Goal: Information Seeking & Learning: Learn about a topic

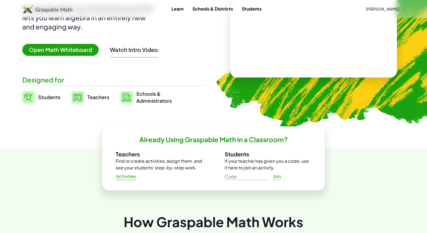
scroll to position [81, 0]
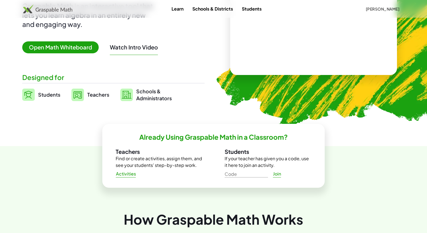
click at [238, 176] on input "Code" at bounding box center [246, 173] width 43 height 9
click at [275, 176] on span "Join" at bounding box center [277, 174] width 8 height 6
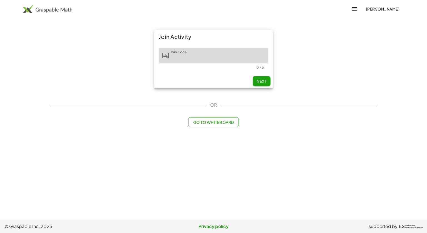
click at [209, 123] on span "Go to Whiteboard" at bounding box center [213, 122] width 41 height 5
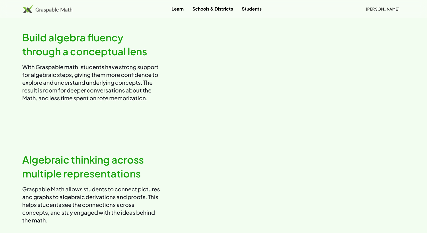
scroll to position [319, 0]
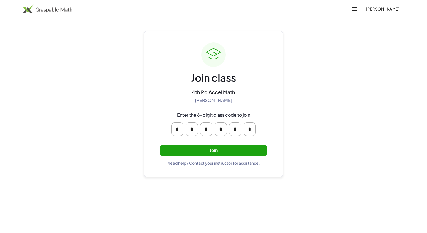
click at [238, 149] on button "Join" at bounding box center [213, 150] width 107 height 11
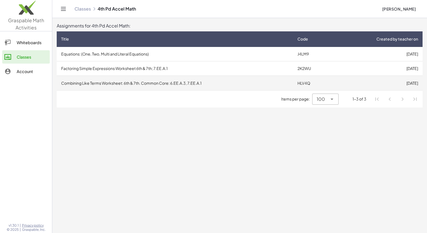
click at [181, 83] on td "Combining Like Terms Worksheet: 6th & 7th. Common Core: 6.EE.A.3, 7.EE.A.1" at bounding box center [175, 83] width 236 height 14
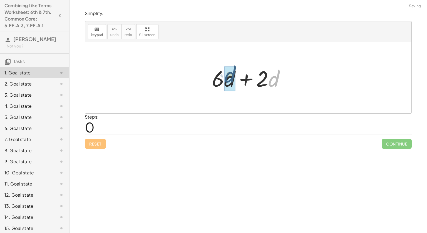
drag, startPoint x: 271, startPoint y: 80, endPoint x: 223, endPoint y: 75, distance: 48.3
click at [223, 75] on div at bounding box center [250, 78] width 83 height 29
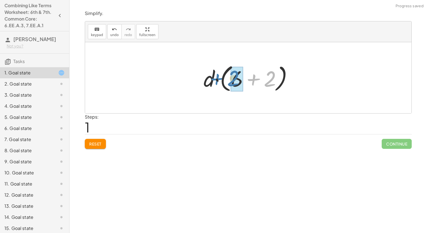
drag, startPoint x: 268, startPoint y: 80, endPoint x: 232, endPoint y: 80, distance: 35.3
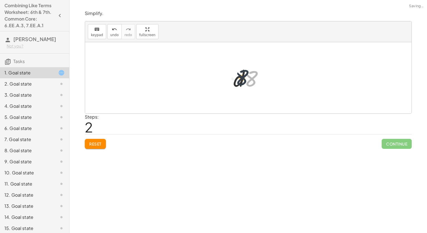
drag, startPoint x: 249, startPoint y: 79, endPoint x: 227, endPoint y: 76, distance: 22.0
click at [227, 76] on div "+ · 6 · d + · 2 · d · d · ( + 6 + 2 ) · 8 d · · 8" at bounding box center [248, 77] width 47 height 31
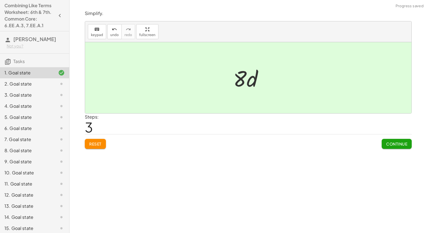
click at [391, 142] on span "Continue" at bounding box center [396, 144] width 21 height 5
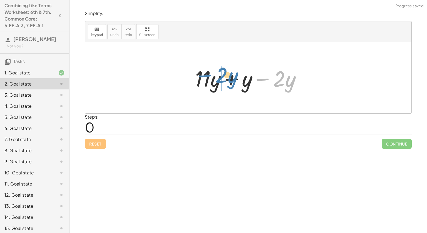
drag, startPoint x: 263, startPoint y: 78, endPoint x: 205, endPoint y: 74, distance: 57.7
click at [205, 74] on div at bounding box center [250, 78] width 116 height 29
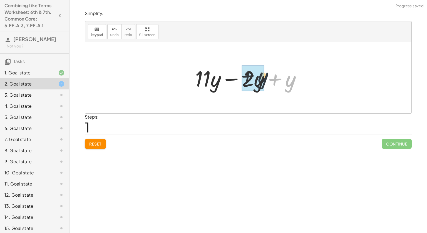
drag, startPoint x: 288, startPoint y: 83, endPoint x: 256, endPoint y: 80, distance: 32.2
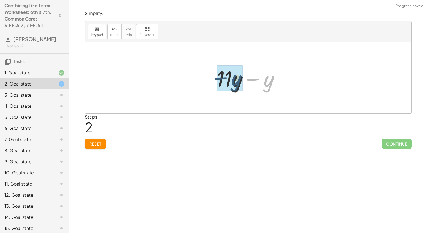
drag, startPoint x: 269, startPoint y: 79, endPoint x: 236, endPoint y: 78, distance: 33.7
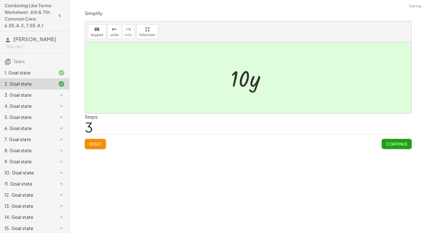
click at [385, 141] on button "Continue" at bounding box center [397, 144] width 30 height 10
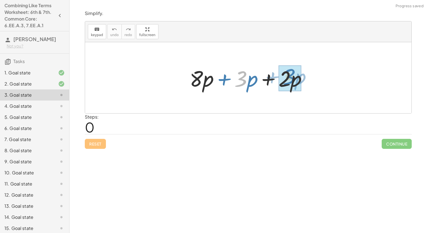
drag, startPoint x: 242, startPoint y: 79, endPoint x: 290, endPoint y: 77, distance: 48.2
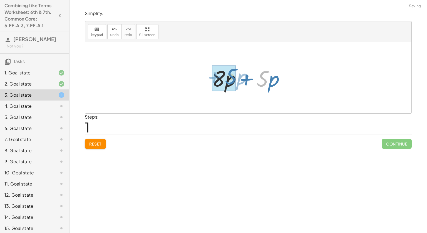
drag, startPoint x: 263, startPoint y: 76, endPoint x: 220, endPoint y: 74, distance: 43.2
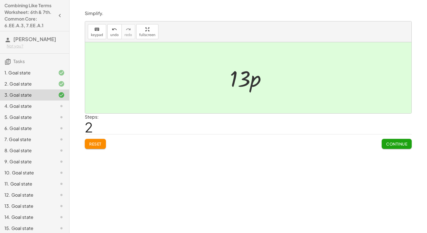
click at [408, 144] on button "Continue" at bounding box center [397, 144] width 30 height 10
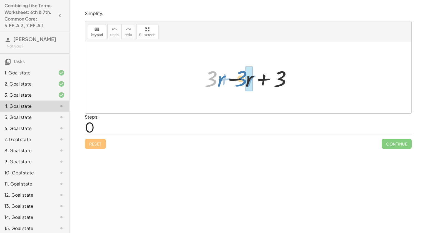
drag, startPoint x: 217, startPoint y: 82, endPoint x: 248, endPoint y: 82, distance: 30.9
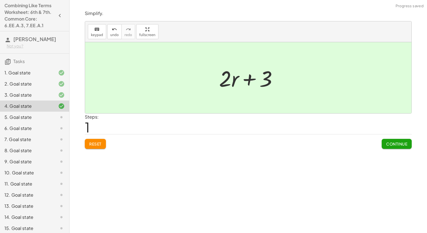
click at [406, 145] on span "Continue" at bounding box center [396, 144] width 21 height 5
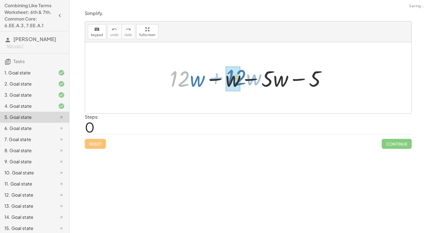
drag, startPoint x: 177, startPoint y: 79, endPoint x: 233, endPoint y: 78, distance: 55.7
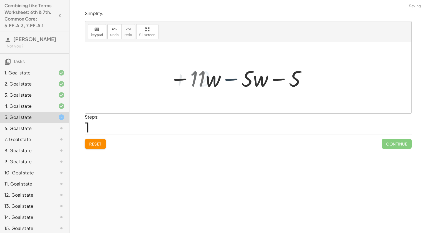
click at [233, 77] on div at bounding box center [250, 78] width 126 height 29
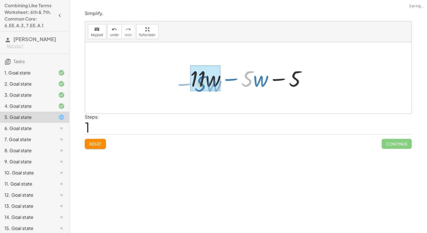
drag, startPoint x: 249, startPoint y: 78, endPoint x: 201, endPoint y: 82, distance: 47.5
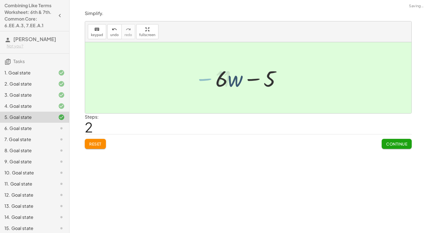
click at [393, 145] on span "Continue" at bounding box center [396, 144] width 21 height 5
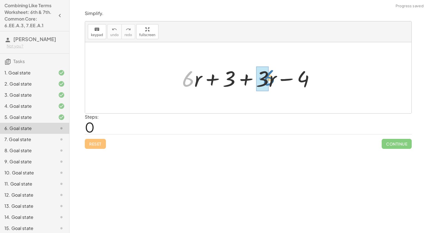
drag, startPoint x: 191, startPoint y: 80, endPoint x: 272, endPoint y: 79, distance: 81.2
click at [272, 79] on div at bounding box center [250, 78] width 142 height 29
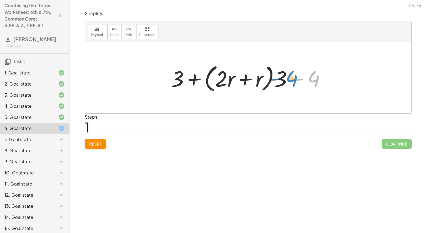
drag, startPoint x: 315, startPoint y: 78, endPoint x: 309, endPoint y: 80, distance: 6.0
click at [309, 80] on div at bounding box center [250, 78] width 164 height 32
click at [94, 145] on span "Reset" at bounding box center [95, 144] width 12 height 5
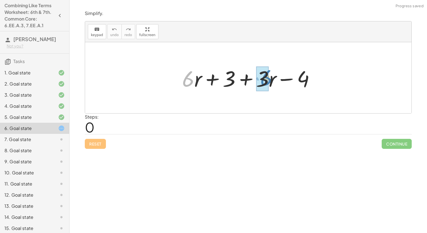
drag, startPoint x: 188, startPoint y: 80, endPoint x: 266, endPoint y: 78, distance: 77.9
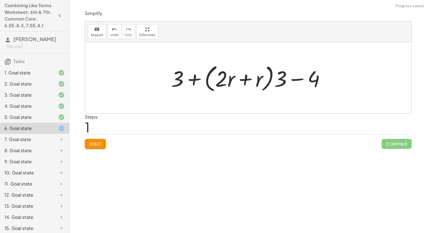
click at [94, 140] on button "Reset" at bounding box center [95, 144] width 21 height 10
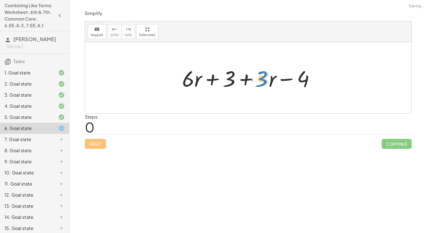
drag, startPoint x: 266, startPoint y: 78, endPoint x: 270, endPoint y: 78, distance: 3.4
click at [270, 78] on div at bounding box center [250, 78] width 142 height 29
drag, startPoint x: 272, startPoint y: 79, endPoint x: 190, endPoint y: 77, distance: 82.4
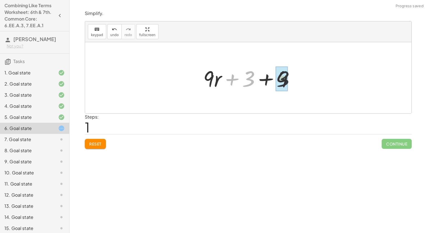
drag, startPoint x: 246, startPoint y: 76, endPoint x: 283, endPoint y: 76, distance: 36.7
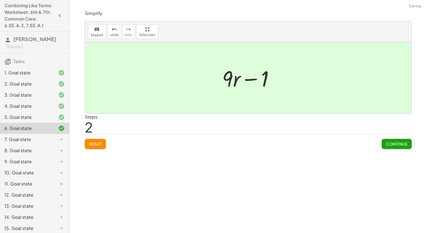
click at [401, 140] on button "Continue" at bounding box center [397, 144] width 30 height 10
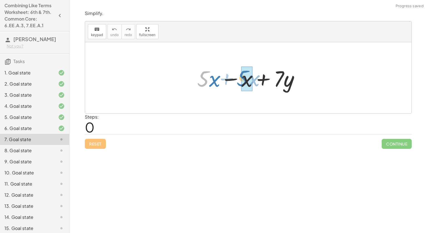
drag, startPoint x: 204, startPoint y: 80, endPoint x: 242, endPoint y: 80, distance: 38.7
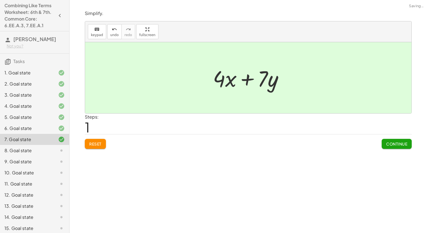
click at [404, 140] on button "Continue" at bounding box center [397, 144] width 30 height 10
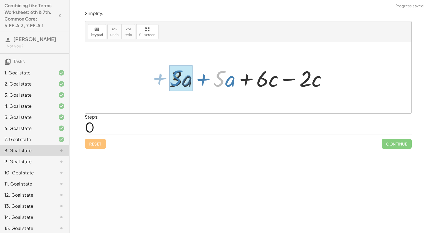
drag, startPoint x: 220, startPoint y: 78, endPoint x: 174, endPoint y: 78, distance: 45.9
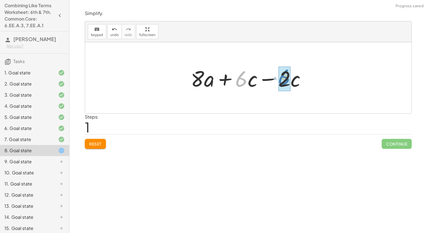
drag, startPoint x: 239, startPoint y: 79, endPoint x: 283, endPoint y: 77, distance: 44.3
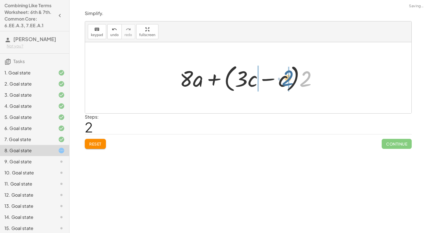
drag, startPoint x: 308, startPoint y: 80, endPoint x: 289, endPoint y: 79, distance: 18.9
click at [289, 79] on div at bounding box center [250, 78] width 147 height 32
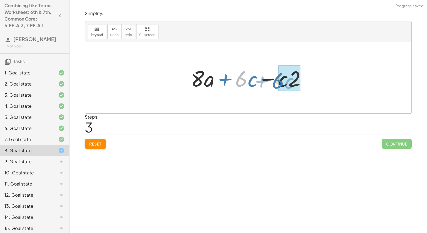
drag, startPoint x: 242, startPoint y: 74, endPoint x: 279, endPoint y: 76, distance: 37.3
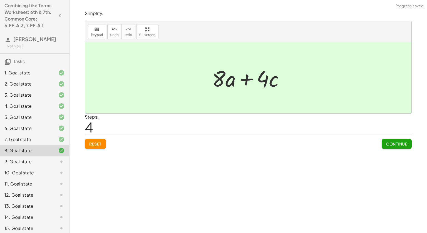
click at [402, 148] on button "Continue" at bounding box center [397, 144] width 30 height 10
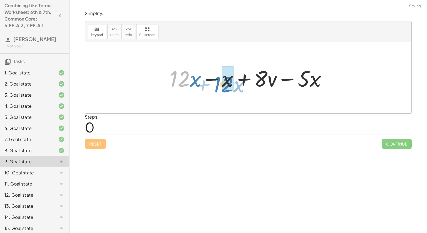
drag, startPoint x: 178, startPoint y: 79, endPoint x: 221, endPoint y: 84, distance: 43.7
click at [221, 84] on div at bounding box center [250, 78] width 167 height 29
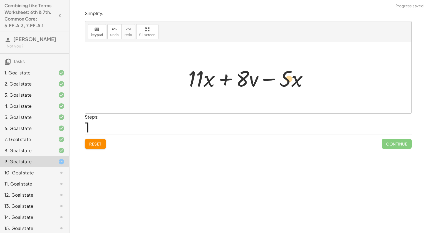
drag, startPoint x: 244, startPoint y: 76, endPoint x: 290, endPoint y: 77, distance: 46.5
click at [290, 77] on div at bounding box center [251, 78] width 130 height 29
drag, startPoint x: 243, startPoint y: 73, endPoint x: 297, endPoint y: 76, distance: 53.5
click at [297, 76] on div at bounding box center [251, 78] width 130 height 29
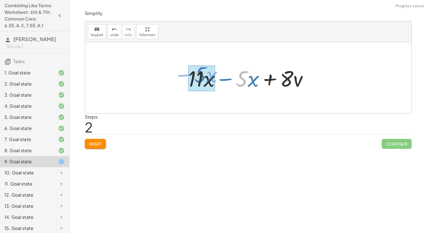
drag, startPoint x: 243, startPoint y: 76, endPoint x: 201, endPoint y: 72, distance: 42.7
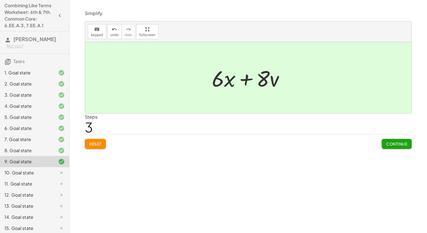
click at [402, 143] on span "Continue" at bounding box center [396, 144] width 21 height 5
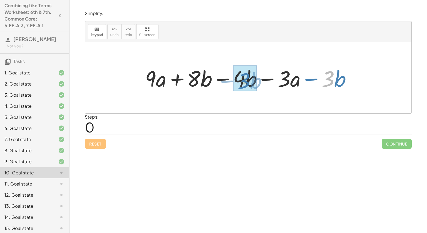
drag, startPoint x: 329, startPoint y: 77, endPoint x: 245, endPoint y: 80, distance: 83.5
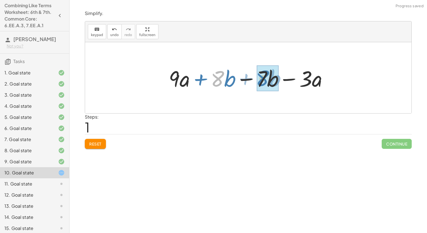
drag, startPoint x: 215, startPoint y: 78, endPoint x: 260, endPoint y: 78, distance: 44.5
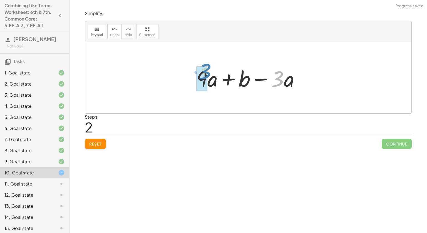
drag, startPoint x: 282, startPoint y: 78, endPoint x: 210, endPoint y: 71, distance: 72.7
click at [210, 71] on div at bounding box center [250, 78] width 113 height 29
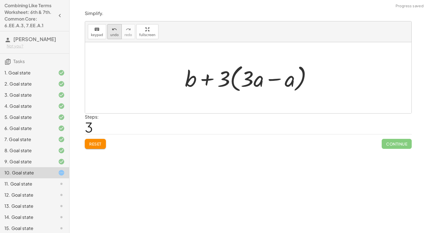
click at [117, 27] on button "undo undo" at bounding box center [114, 31] width 14 height 15
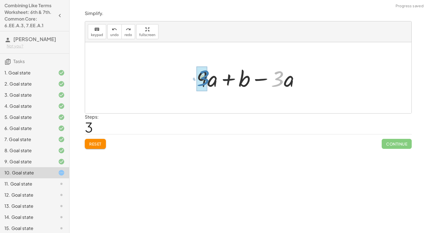
drag, startPoint x: 279, startPoint y: 74, endPoint x: 205, endPoint y: 74, distance: 74.0
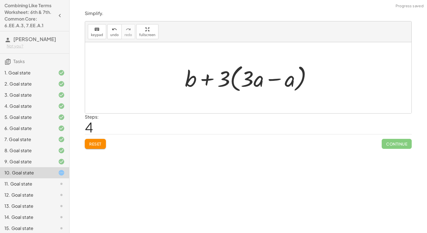
click at [97, 143] on span "Reset" at bounding box center [95, 144] width 12 height 5
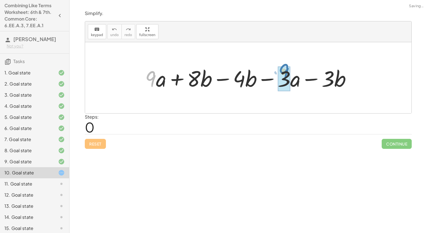
drag, startPoint x: 148, startPoint y: 78, endPoint x: 282, endPoint y: 71, distance: 134.0
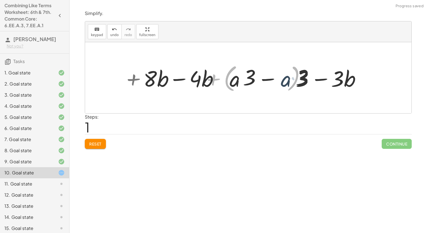
click at [282, 71] on div at bounding box center [250, 78] width 240 height 32
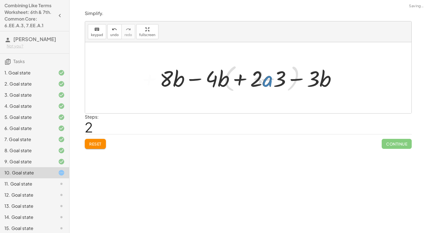
click at [89, 141] on button "Reset" at bounding box center [95, 144] width 21 height 10
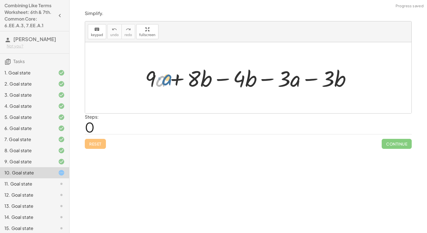
drag, startPoint x: 158, startPoint y: 81, endPoint x: 155, endPoint y: 78, distance: 3.3
click at [155, 78] on div at bounding box center [250, 78] width 216 height 29
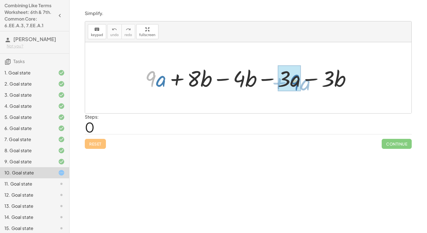
drag, startPoint x: 151, startPoint y: 76, endPoint x: 295, endPoint y: 80, distance: 144.4
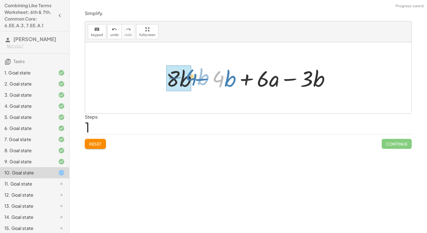
drag, startPoint x: 219, startPoint y: 76, endPoint x: 192, endPoint y: 75, distance: 26.8
click at [192, 75] on div at bounding box center [251, 78] width 174 height 29
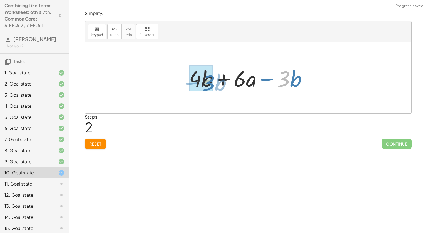
drag, startPoint x: 283, startPoint y: 80, endPoint x: 208, endPoint y: 84, distance: 74.9
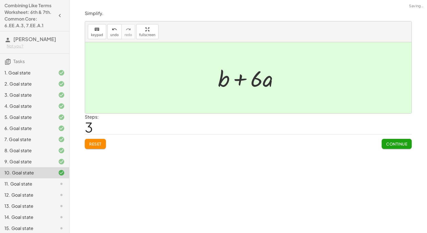
click at [383, 140] on button "Continue" at bounding box center [397, 144] width 30 height 10
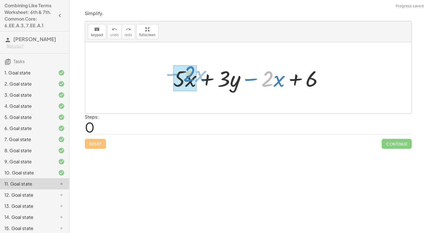
drag, startPoint x: 271, startPoint y: 76, endPoint x: 193, endPoint y: 71, distance: 77.8
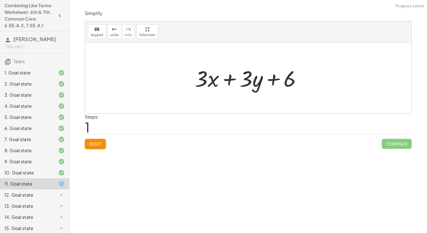
click at [246, 77] on div at bounding box center [250, 78] width 117 height 29
click at [99, 143] on span "Reset" at bounding box center [95, 144] width 12 height 5
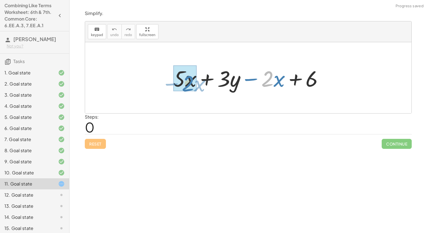
drag, startPoint x: 268, startPoint y: 78, endPoint x: 185, endPoint y: 82, distance: 83.3
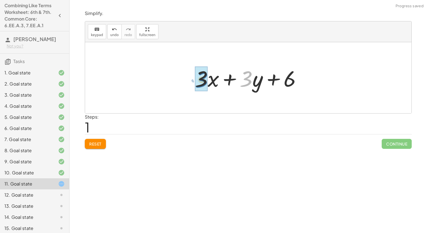
drag, startPoint x: 248, startPoint y: 77, endPoint x: 204, endPoint y: 78, distance: 44.0
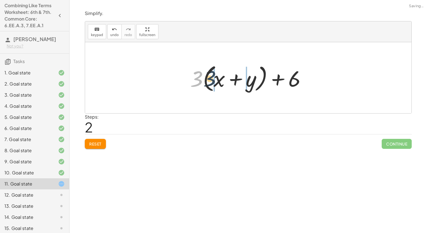
drag, startPoint x: 200, startPoint y: 78, endPoint x: 217, endPoint y: 77, distance: 17.0
click at [217, 77] on div at bounding box center [250, 78] width 126 height 32
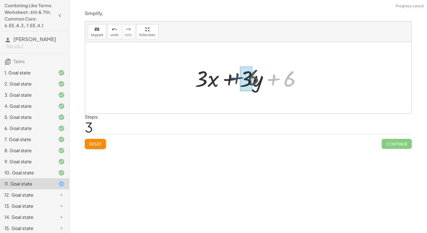
drag, startPoint x: 293, startPoint y: 75, endPoint x: 256, endPoint y: 74, distance: 36.8
click at [256, 74] on div at bounding box center [250, 78] width 117 height 29
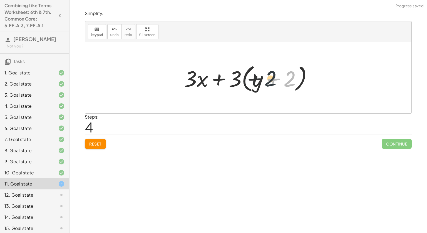
drag, startPoint x: 288, startPoint y: 78, endPoint x: 263, endPoint y: 77, distance: 25.3
click at [263, 77] on div at bounding box center [250, 78] width 138 height 32
drag, startPoint x: 236, startPoint y: 75, endPoint x: 266, endPoint y: 73, distance: 31.0
click at [266, 73] on div at bounding box center [250, 78] width 138 height 32
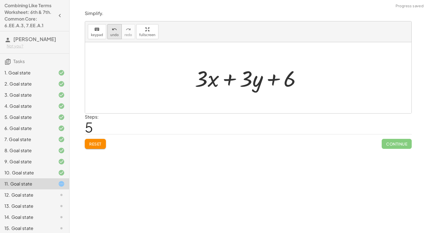
click at [108, 32] on button "undo undo" at bounding box center [114, 31] width 14 height 15
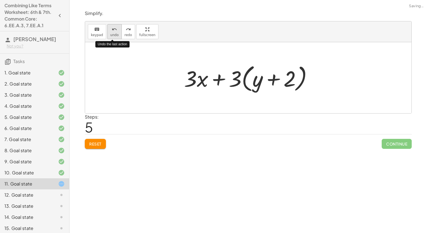
click at [108, 32] on button "undo undo" at bounding box center [114, 31] width 14 height 15
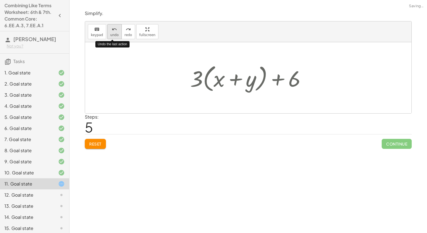
click at [108, 32] on button "undo undo" at bounding box center [114, 31] width 14 height 15
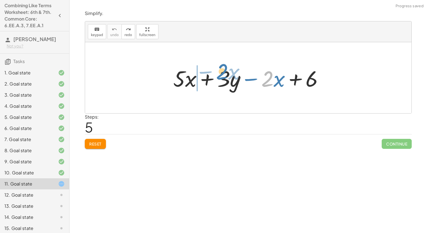
drag, startPoint x: 266, startPoint y: 81, endPoint x: 221, endPoint y: 74, distance: 45.6
click at [221, 74] on div at bounding box center [251, 78] width 160 height 29
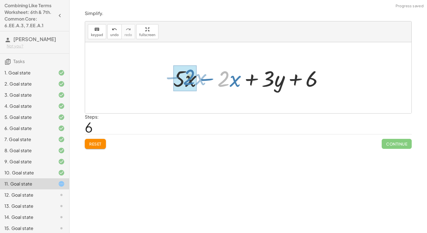
drag, startPoint x: 221, startPoint y: 74, endPoint x: 184, endPoint y: 72, distance: 37.9
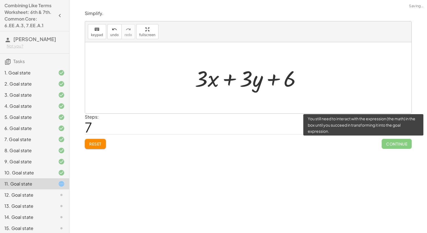
click at [387, 143] on span "Continue" at bounding box center [397, 144] width 30 height 10
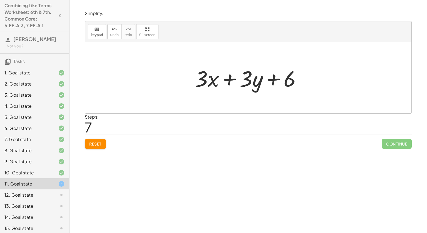
click at [89, 146] on span "Reset" at bounding box center [95, 144] width 12 height 5
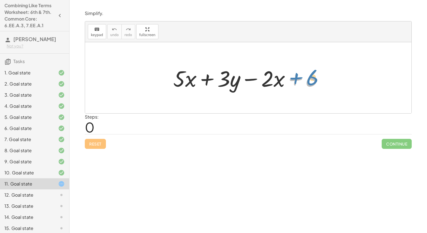
click at [311, 78] on div at bounding box center [251, 78] width 160 height 29
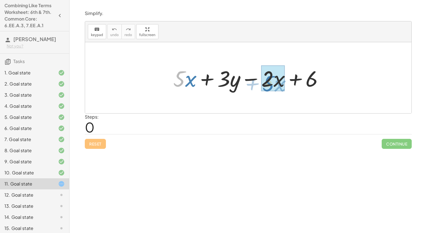
drag, startPoint x: 177, startPoint y: 77, endPoint x: 266, endPoint y: 82, distance: 88.9
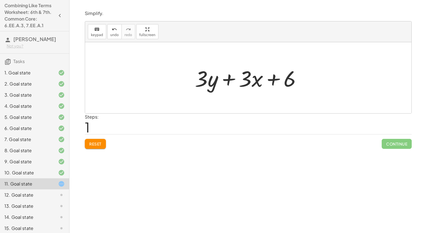
click at [61, 181] on icon at bounding box center [61, 184] width 7 height 7
click at [219, 147] on main "Combining Like Terms Worksheet: 6th & 7th. Common Core: 6.EE.A.3, 7.EE.A.1 Aide…" at bounding box center [213, 116] width 427 height 233
click at [212, 75] on div "+ · 5 · x + · 3 · y − · 2 · x + 6 + · x + · 3 · y + 6 · 3" at bounding box center [248, 77] width 327 height 71
drag, startPoint x: 214, startPoint y: 75, endPoint x: 254, endPoint y: 72, distance: 39.6
click at [254, 72] on div at bounding box center [250, 78] width 117 height 29
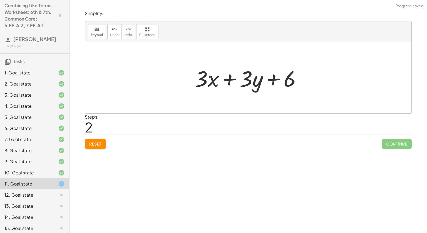
click at [101, 147] on button "Reset" at bounding box center [95, 144] width 21 height 10
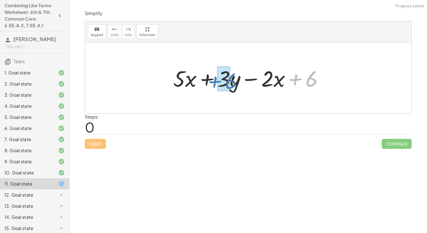
drag, startPoint x: 312, startPoint y: 80, endPoint x: 231, endPoint y: 83, distance: 80.1
click at [231, 83] on div at bounding box center [251, 78] width 160 height 29
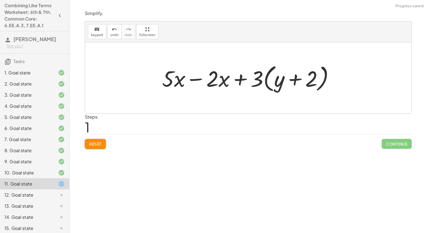
click at [98, 139] on button "Reset" at bounding box center [95, 144] width 21 height 10
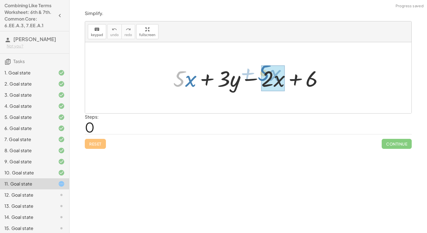
drag, startPoint x: 178, startPoint y: 81, endPoint x: 263, endPoint y: 76, distance: 85.5
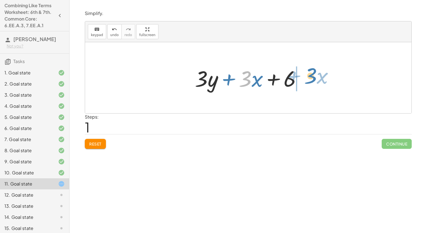
drag, startPoint x: 248, startPoint y: 78, endPoint x: 313, endPoint y: 75, distance: 65.2
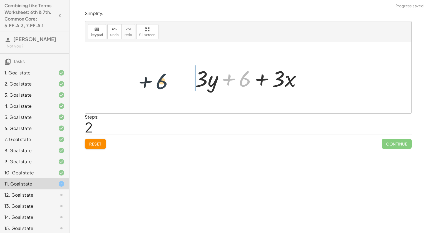
drag, startPoint x: 242, startPoint y: 79, endPoint x: 161, endPoint y: 82, distance: 81.8
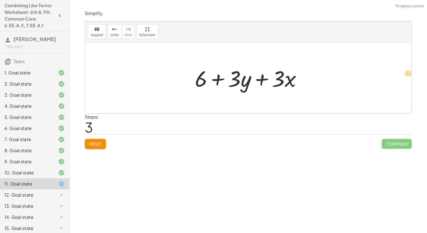
drag, startPoint x: 231, startPoint y: 82, endPoint x: 404, endPoint y: 77, distance: 172.3
click at [404, 77] on div "+ · 5 · x + · 3 · y − · 2 · x + 6 + · 3 · y + · 3 · x + 6 + · 3 · y + 6 + · 3 ·…" at bounding box center [248, 77] width 327 height 71
drag, startPoint x: 282, startPoint y: 79, endPoint x: 190, endPoint y: 77, distance: 92.1
click at [190, 77] on div "+ · 5 · x + · 3 · y − · 2 · x + 6 + · 3 · y + · 3 · x + 6 + · 3 · y + 6 + · 3 ·…" at bounding box center [249, 77] width 124 height 31
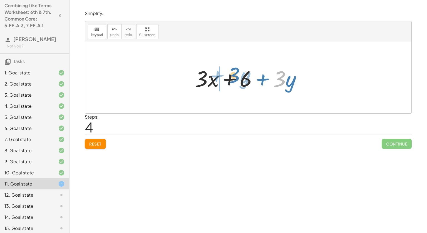
drag, startPoint x: 279, startPoint y: 77, endPoint x: 234, endPoint y: 74, distance: 45.5
click at [234, 74] on div at bounding box center [250, 78] width 117 height 29
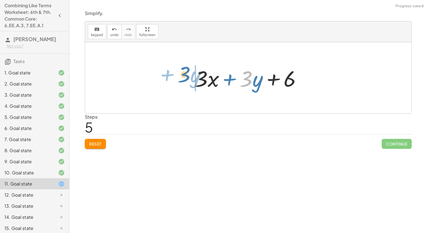
drag, startPoint x: 246, startPoint y: 77, endPoint x: 184, endPoint y: 72, distance: 62.2
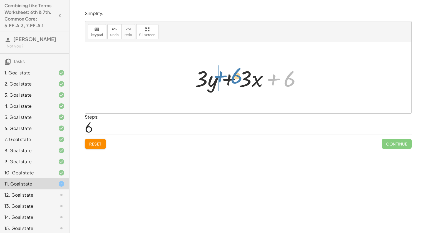
drag, startPoint x: 290, startPoint y: 77, endPoint x: 237, endPoint y: 74, distance: 52.7
click at [237, 74] on div at bounding box center [250, 78] width 117 height 29
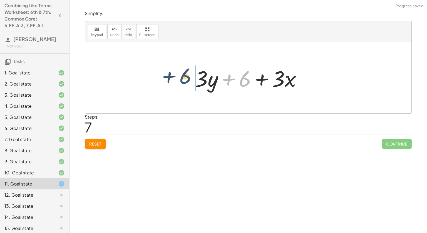
drag, startPoint x: 245, startPoint y: 81, endPoint x: 185, endPoint y: 78, distance: 59.9
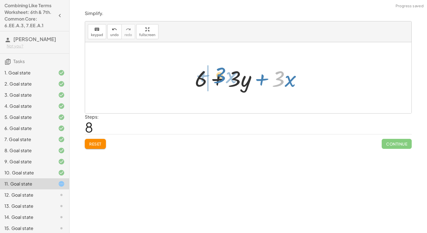
drag, startPoint x: 278, startPoint y: 83, endPoint x: 219, endPoint y: 79, distance: 58.8
click at [219, 79] on div at bounding box center [250, 78] width 117 height 29
click at [292, 75] on div at bounding box center [250, 78] width 117 height 29
drag, startPoint x: 283, startPoint y: 78, endPoint x: 289, endPoint y: 78, distance: 6.1
click at [289, 78] on div at bounding box center [250, 78] width 117 height 29
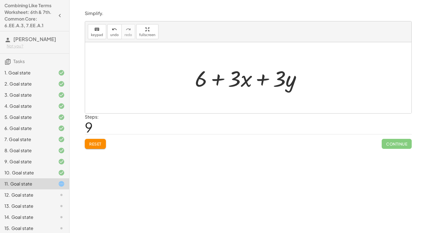
click at [12, 60] on h3 "Tasks" at bounding box center [34, 60] width 69 height 12
drag, startPoint x: 247, startPoint y: 82, endPoint x: 225, endPoint y: 79, distance: 22.2
click at [225, 79] on div at bounding box center [250, 78] width 117 height 29
drag, startPoint x: 233, startPoint y: 80, endPoint x: 259, endPoint y: 84, distance: 26.1
click at [259, 84] on div at bounding box center [250, 78] width 117 height 29
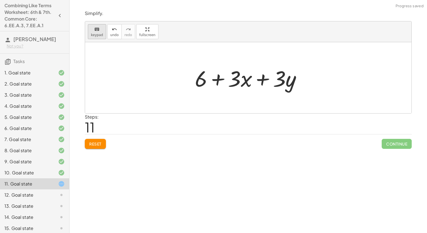
click at [100, 32] on div "keyboard" at bounding box center [97, 29] width 12 height 7
click at [113, 55] on div at bounding box center [248, 77] width 327 height 71
click at [103, 142] on button "Reset" at bounding box center [95, 144] width 21 height 10
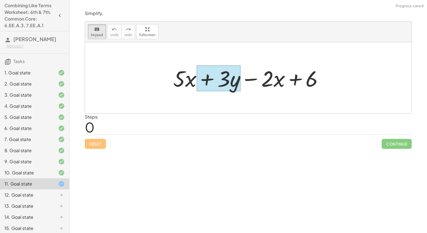
drag, startPoint x: 279, startPoint y: 71, endPoint x: 235, endPoint y: 72, distance: 44.8
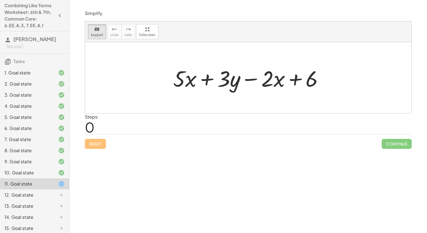
click at [307, 98] on div at bounding box center [248, 77] width 327 height 71
click at [230, 74] on div at bounding box center [251, 78] width 160 height 29
drag, startPoint x: 268, startPoint y: 80, endPoint x: 196, endPoint y: 76, distance: 71.9
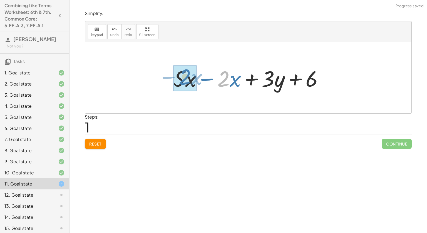
drag, startPoint x: 223, startPoint y: 82, endPoint x: 184, endPoint y: 80, distance: 39.3
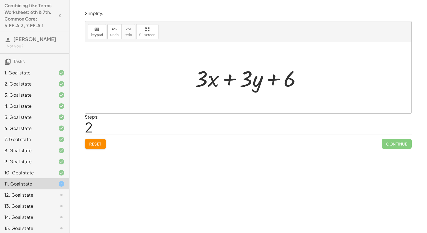
drag, startPoint x: 61, startPoint y: 182, endPoint x: 69, endPoint y: 180, distance: 7.8
click at [69, 180] on div "Combining Like Terms Worksheet: 6th & 7th. Common Core: 6.EE.A.3, 7.EE.A.1 Aide…" at bounding box center [34, 116] width 69 height 233
drag, startPoint x: 284, startPoint y: 82, endPoint x: 236, endPoint y: 79, distance: 48.5
click at [236, 79] on div at bounding box center [250, 78] width 117 height 29
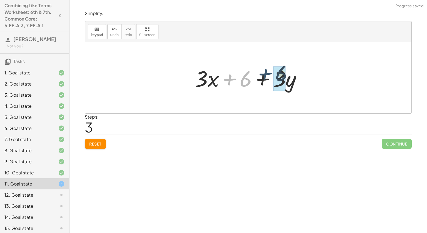
drag, startPoint x: 239, startPoint y: 78, endPoint x: 275, endPoint y: 73, distance: 36.6
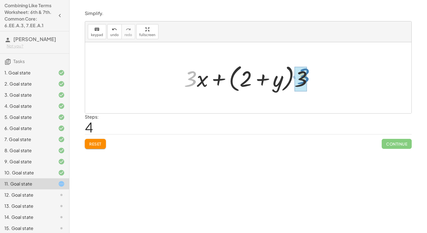
drag, startPoint x: 190, startPoint y: 81, endPoint x: 303, endPoint y: 78, distance: 113.3
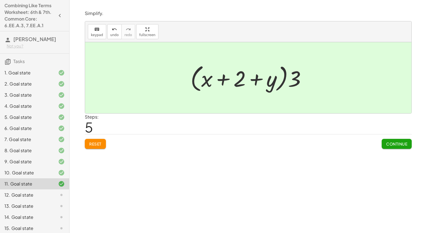
click at [398, 148] on button "Continue" at bounding box center [397, 144] width 30 height 10
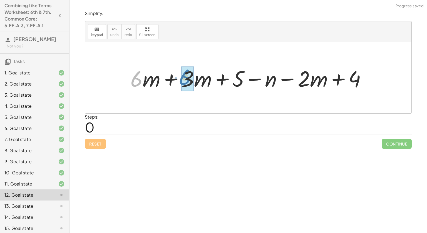
drag, startPoint x: 137, startPoint y: 80, endPoint x: 195, endPoint y: 79, distance: 58.1
click at [195, 79] on div at bounding box center [251, 78] width 246 height 29
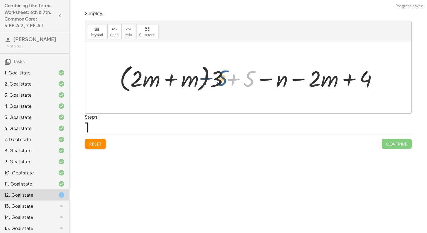
drag, startPoint x: 246, startPoint y: 78, endPoint x: 219, endPoint y: 77, distance: 27.3
click at [219, 77] on div at bounding box center [251, 78] width 268 height 32
click at [103, 140] on button "Reset" at bounding box center [95, 144] width 21 height 10
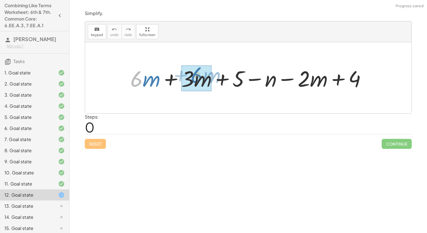
drag, startPoint x: 133, startPoint y: 80, endPoint x: 193, endPoint y: 76, distance: 59.9
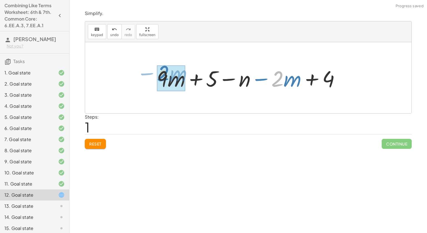
drag, startPoint x: 280, startPoint y: 82, endPoint x: 166, endPoint y: 76, distance: 114.2
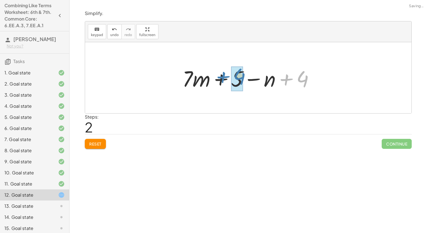
drag, startPoint x: 302, startPoint y: 75, endPoint x: 239, endPoint y: 73, distance: 63.5
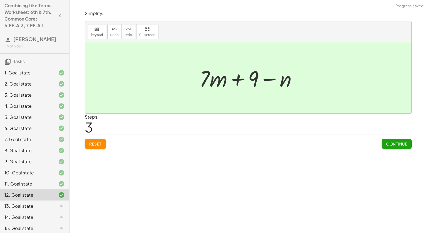
click at [383, 145] on button "Continue" at bounding box center [397, 144] width 30 height 10
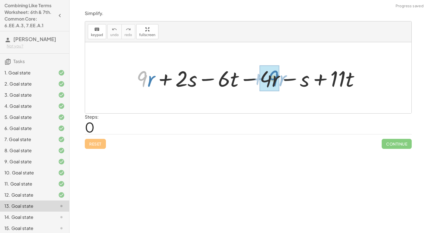
drag, startPoint x: 144, startPoint y: 75, endPoint x: 275, endPoint y: 74, distance: 131.0
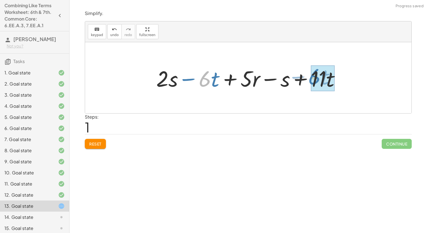
drag, startPoint x: 206, startPoint y: 76, endPoint x: 317, endPoint y: 75, distance: 111.0
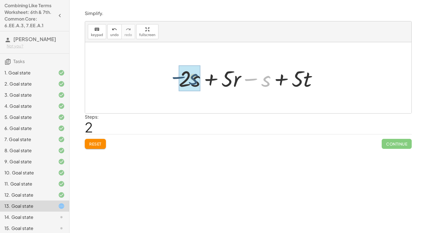
drag, startPoint x: 265, startPoint y: 80, endPoint x: 186, endPoint y: 78, distance: 79.3
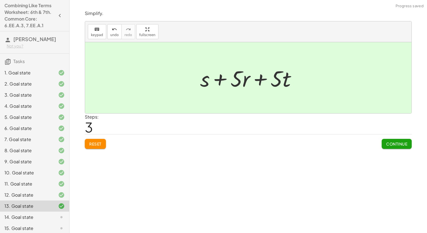
click at [393, 144] on span "Continue" at bounding box center [396, 144] width 21 height 5
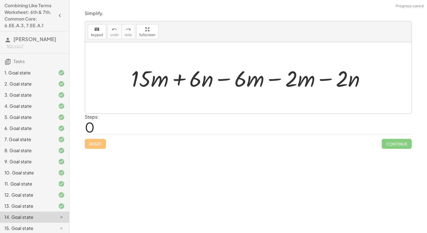
scroll to position [3, 0]
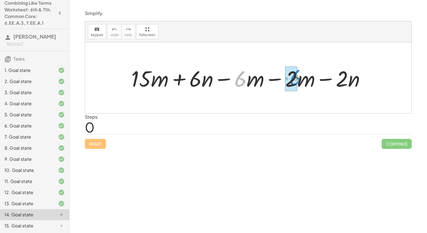
drag, startPoint x: 246, startPoint y: 75, endPoint x: 302, endPoint y: 73, distance: 55.9
click at [302, 73] on div at bounding box center [251, 78] width 244 height 29
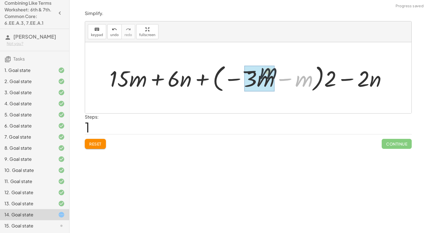
drag, startPoint x: 305, startPoint y: 80, endPoint x: 264, endPoint y: 72, distance: 41.5
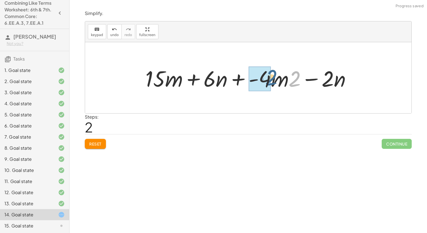
drag, startPoint x: 294, startPoint y: 77, endPoint x: 266, endPoint y: 75, distance: 27.6
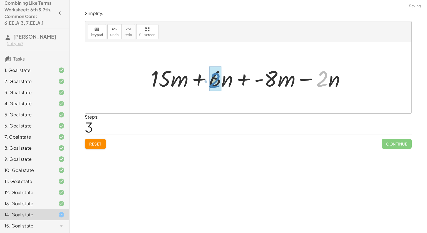
drag, startPoint x: 322, startPoint y: 77, endPoint x: 216, endPoint y: 78, distance: 106.8
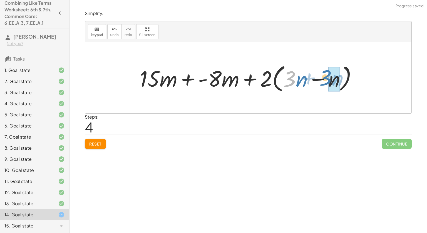
drag, startPoint x: 290, startPoint y: 79, endPoint x: 331, endPoint y: 78, distance: 40.6
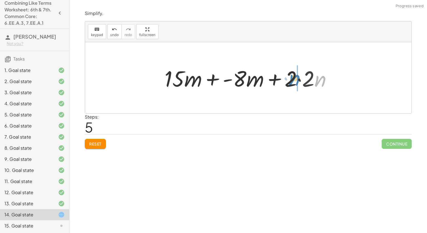
drag, startPoint x: 331, startPoint y: 78, endPoint x: 305, endPoint y: 77, distance: 25.6
click at [305, 77] on div at bounding box center [250, 78] width 177 height 29
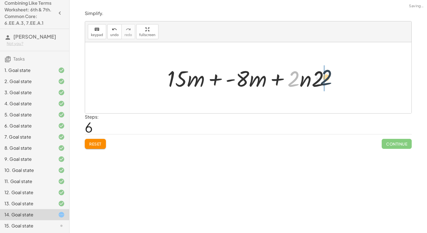
drag, startPoint x: 294, startPoint y: 78, endPoint x: 321, endPoint y: 75, distance: 27.4
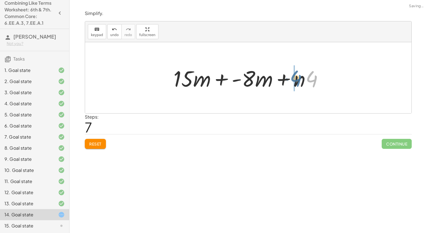
drag, startPoint x: 321, startPoint y: 75, endPoint x: 304, endPoint y: 75, distance: 17.0
click at [304, 75] on div at bounding box center [251, 78] width 160 height 29
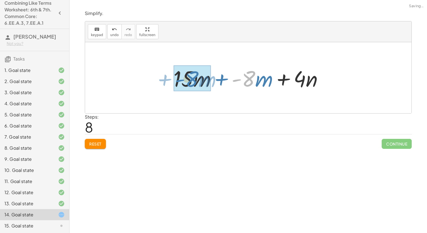
drag, startPoint x: 248, startPoint y: 78, endPoint x: 191, endPoint y: 78, distance: 56.8
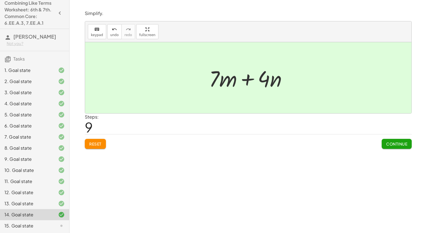
click at [397, 136] on div "Continue" at bounding box center [397, 142] width 30 height 14
click at [0, 0] on div "Simplify. keyboard keypad undo undo redo redo fullscreen + · 15 · m + · 6 · n −…" at bounding box center [0, 0] width 0 height 0
click at [394, 146] on span "Continue" at bounding box center [396, 144] width 21 height 5
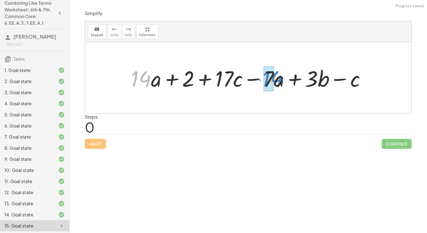
drag, startPoint x: 132, startPoint y: 74, endPoint x: 263, endPoint y: 74, distance: 131.0
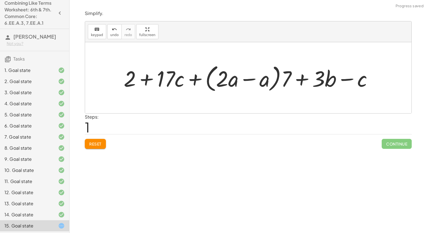
click at [100, 146] on span "Reset" at bounding box center [95, 144] width 12 height 5
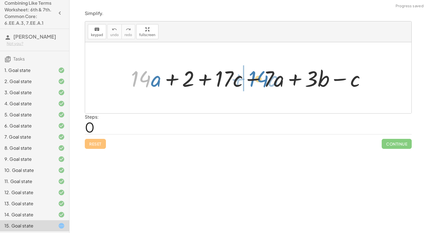
drag, startPoint x: 141, startPoint y: 76, endPoint x: 259, endPoint y: 76, distance: 117.9
click at [259, 76] on div at bounding box center [250, 78] width 245 height 29
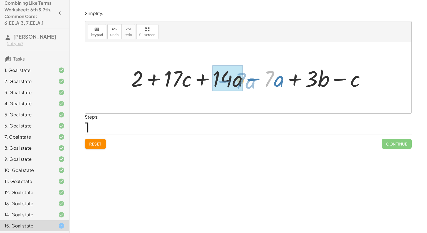
drag, startPoint x: 266, startPoint y: 78, endPoint x: 238, endPoint y: 80, distance: 28.2
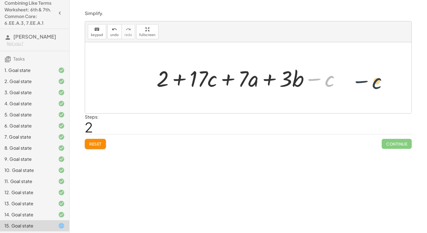
drag, startPoint x: 314, startPoint y: 78, endPoint x: 355, endPoint y: 80, distance: 40.9
click at [355, 80] on div "+ · 14 · a + 2 + · 17 · c − · 7 · a + · 3 · b − c + 2 + · 17 · c + · 14 · a − ·…" at bounding box center [248, 77] width 327 height 71
drag, startPoint x: 331, startPoint y: 83, endPoint x: 206, endPoint y: 88, distance: 124.7
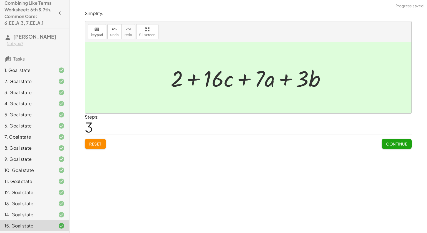
click at [398, 145] on span "Continue" at bounding box center [396, 144] width 21 height 5
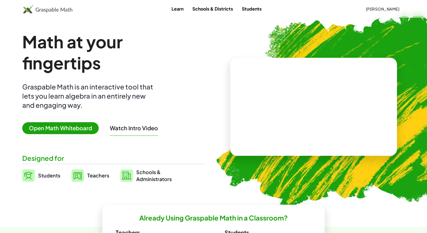
scroll to position [319, 0]
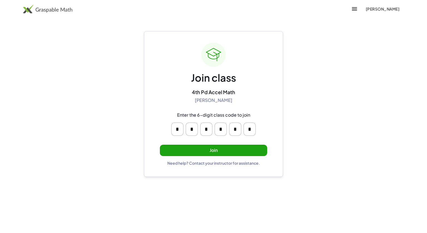
click at [201, 148] on button "Join" at bounding box center [213, 150] width 107 height 11
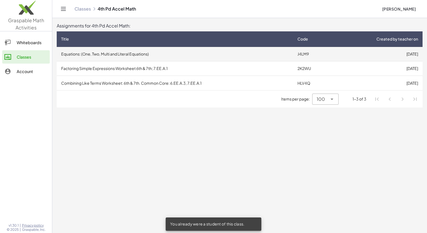
click at [152, 51] on td "Equations: (One, Two, Multi and Literal Equations)" at bounding box center [175, 54] width 236 height 14
